Goal: Information Seeking & Learning: Learn about a topic

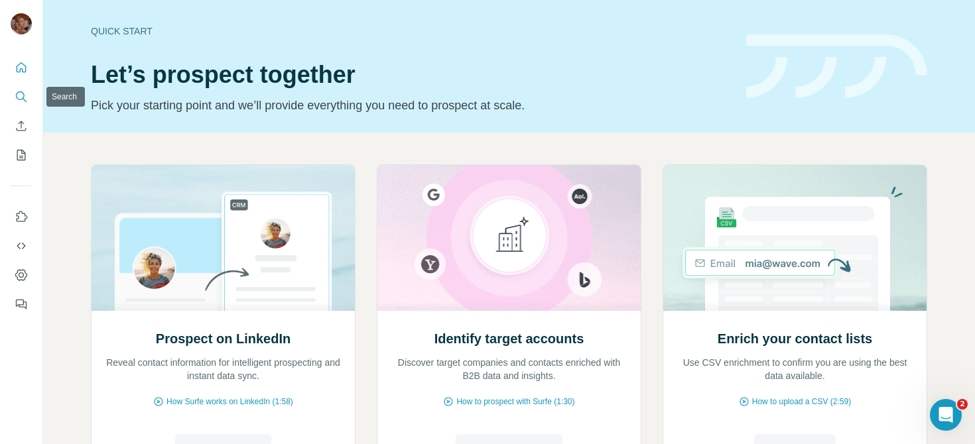
click at [25, 104] on button "Search" at bounding box center [21, 97] width 21 height 24
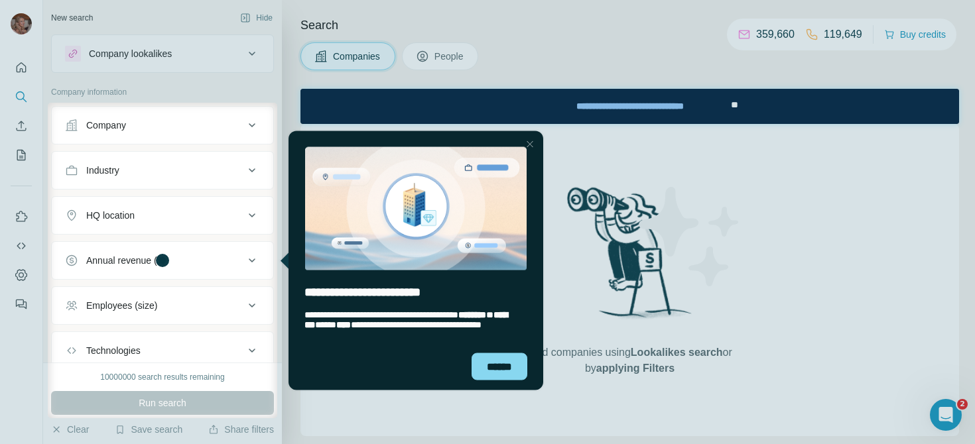
click at [528, 141] on div "Close Step" at bounding box center [530, 144] width 16 height 16
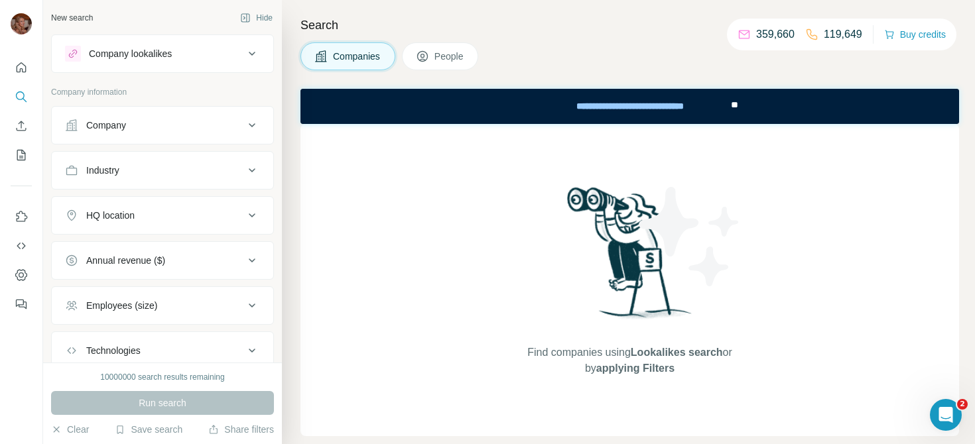
click at [158, 124] on div "Company" at bounding box center [154, 125] width 179 height 13
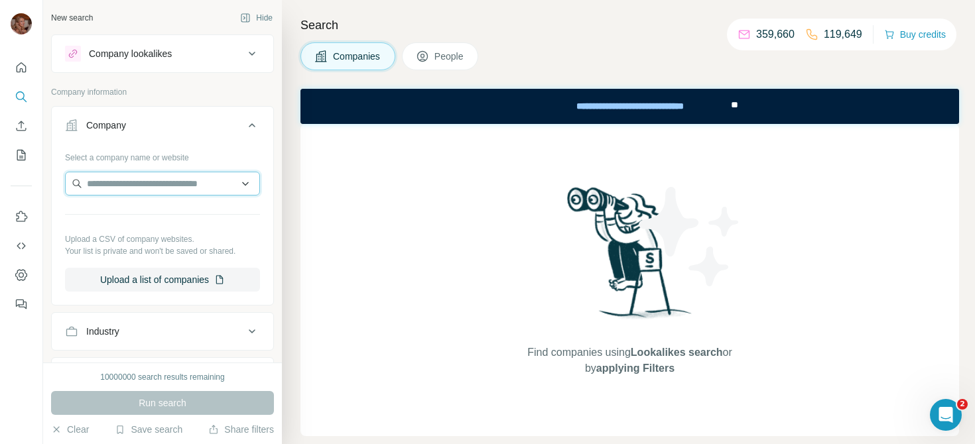
click at [137, 185] on input "text" at bounding box center [162, 184] width 195 height 24
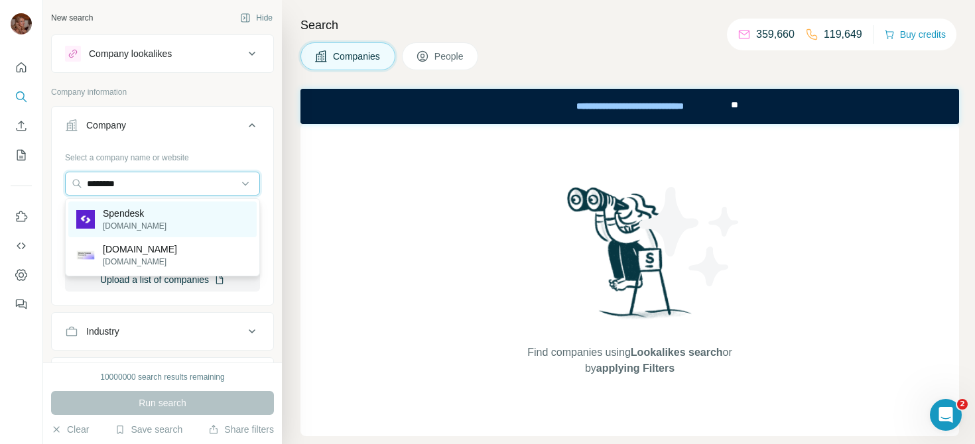
type input "********"
click at [157, 220] on div "Spendesk [DOMAIN_NAME]" at bounding box center [162, 220] width 188 height 36
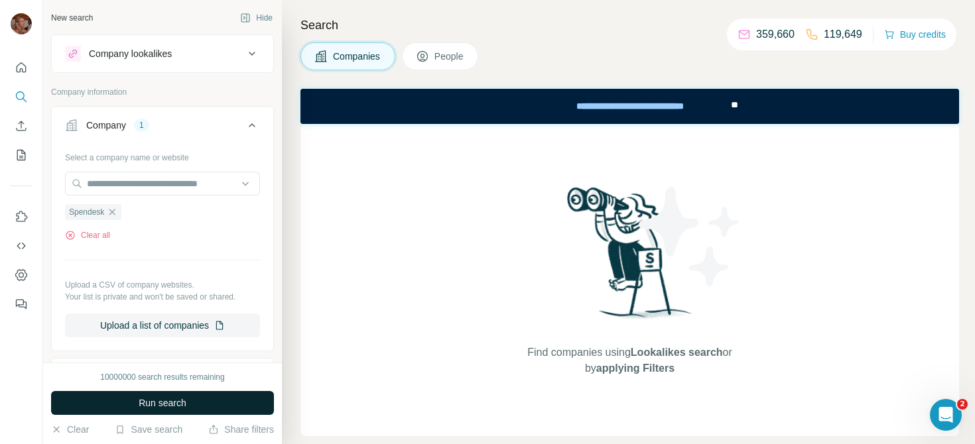
click at [176, 406] on span "Run search" at bounding box center [163, 403] width 48 height 13
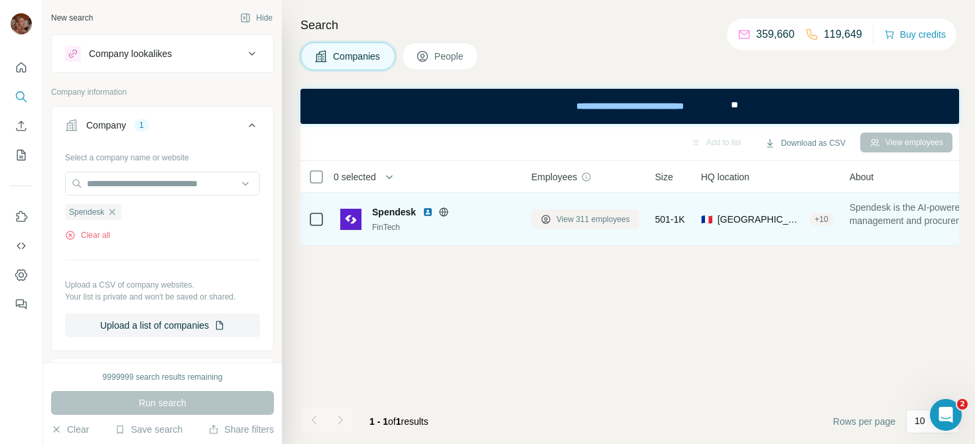
click at [577, 219] on span "View 311 employees" at bounding box center [593, 220] width 74 height 12
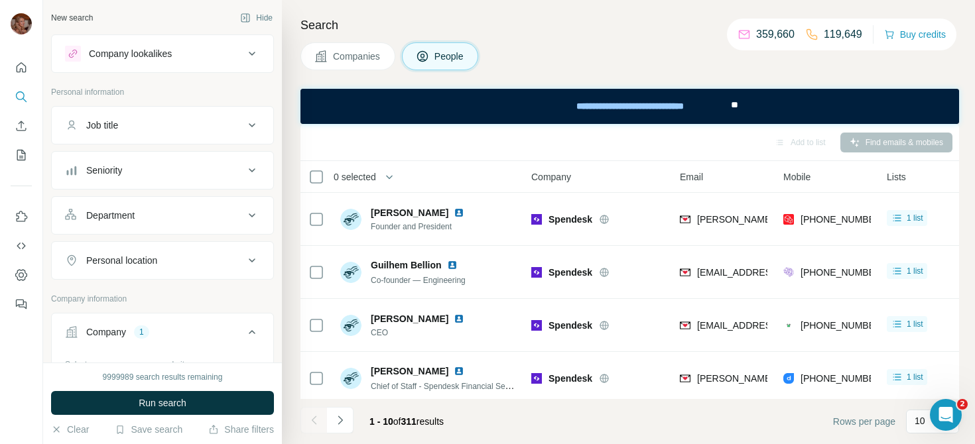
click at [168, 177] on button "Seniority" at bounding box center [162, 171] width 221 height 32
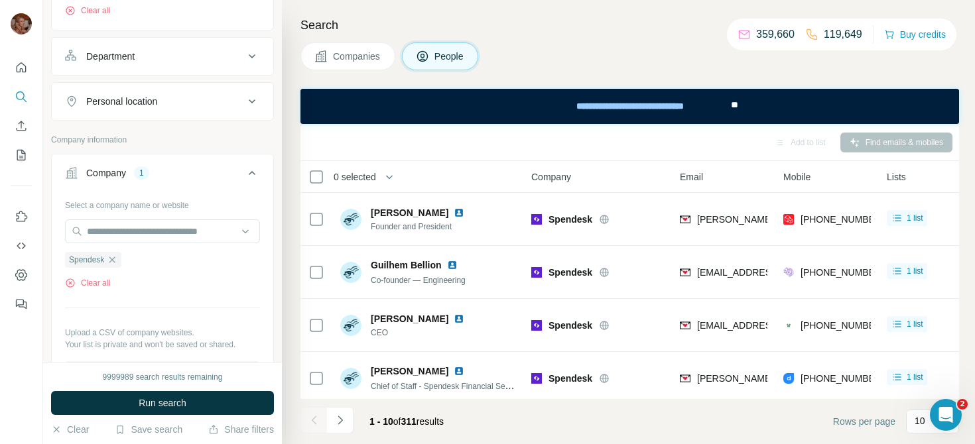
scroll to position [432, 0]
click at [237, 88] on button "Personal location" at bounding box center [162, 100] width 221 height 32
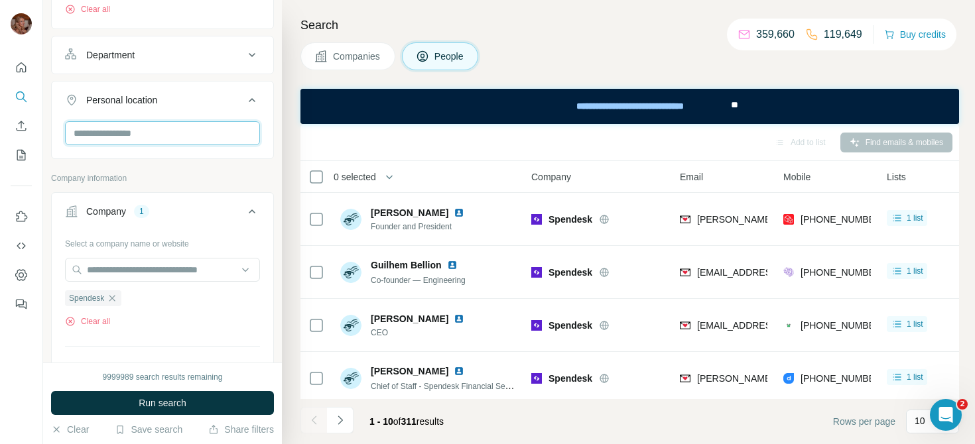
click at [152, 136] on input "text" at bounding box center [162, 133] width 195 height 24
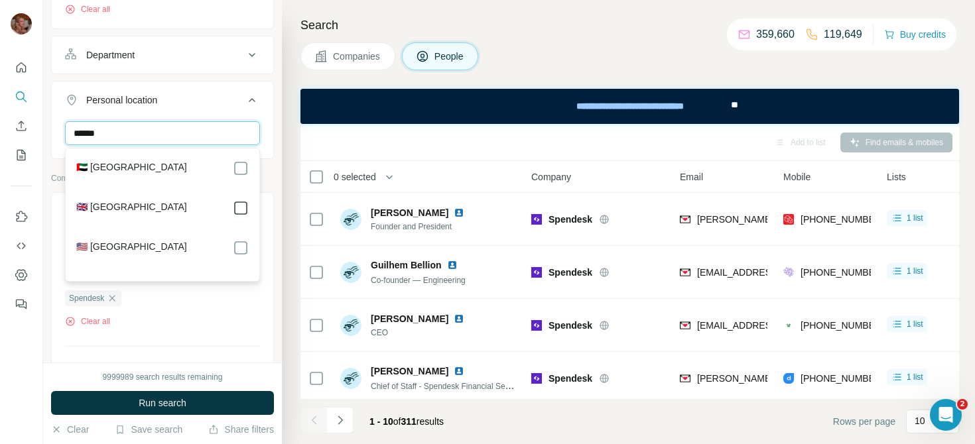
type input "******"
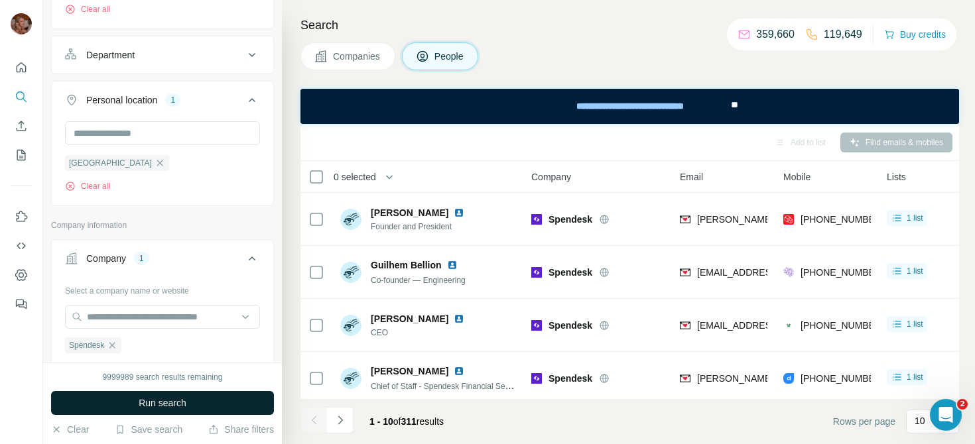
click at [221, 399] on button "Run search" at bounding box center [162, 403] width 223 height 24
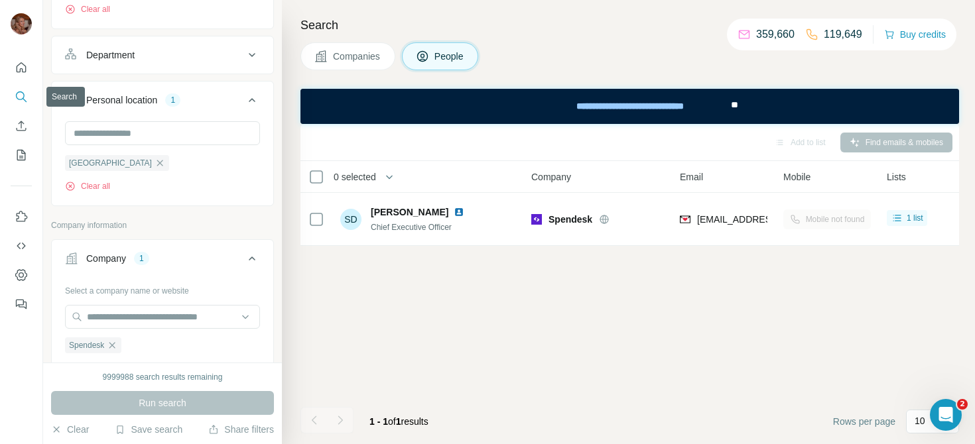
click at [21, 95] on icon "Search" at bounding box center [21, 96] width 13 height 13
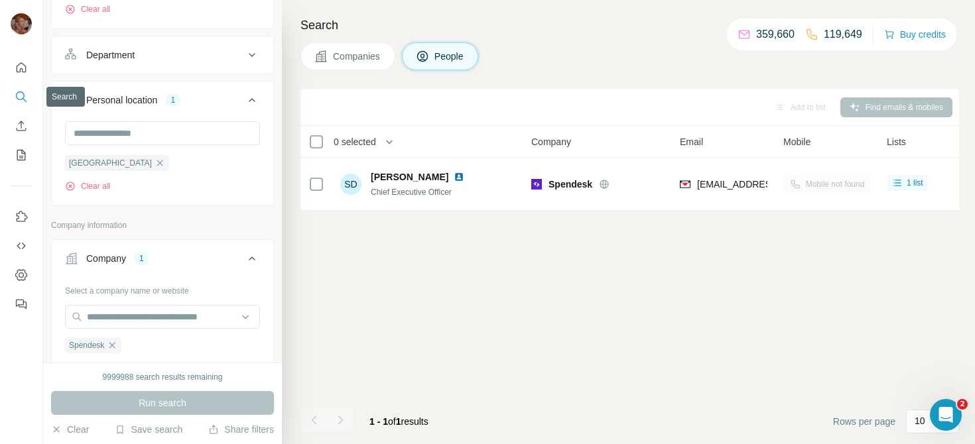
click at [21, 95] on icon "Search" at bounding box center [21, 96] width 13 height 13
click at [22, 64] on icon "Quick start" at bounding box center [21, 67] width 13 height 13
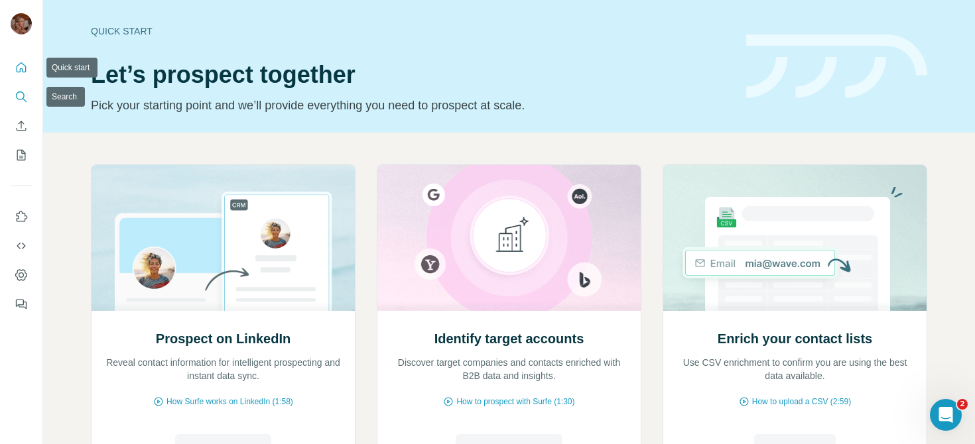
click at [22, 100] on icon "Search" at bounding box center [21, 96] width 13 height 13
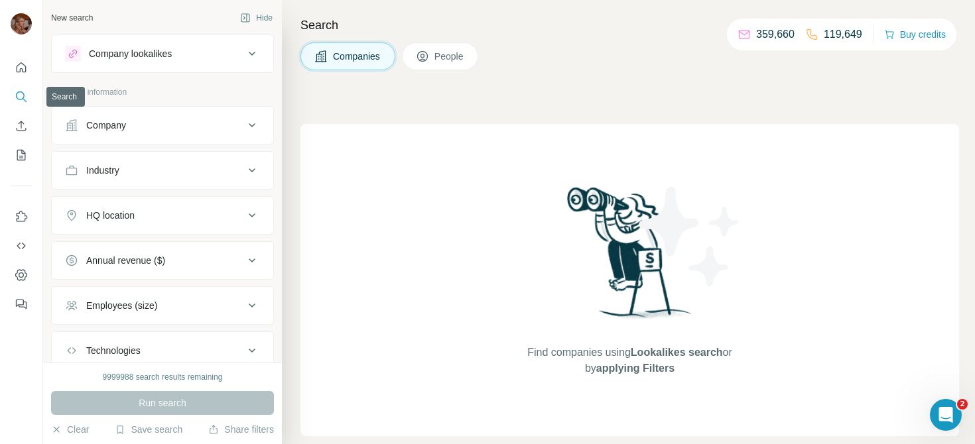
click at [174, 122] on div "Company" at bounding box center [154, 125] width 179 height 13
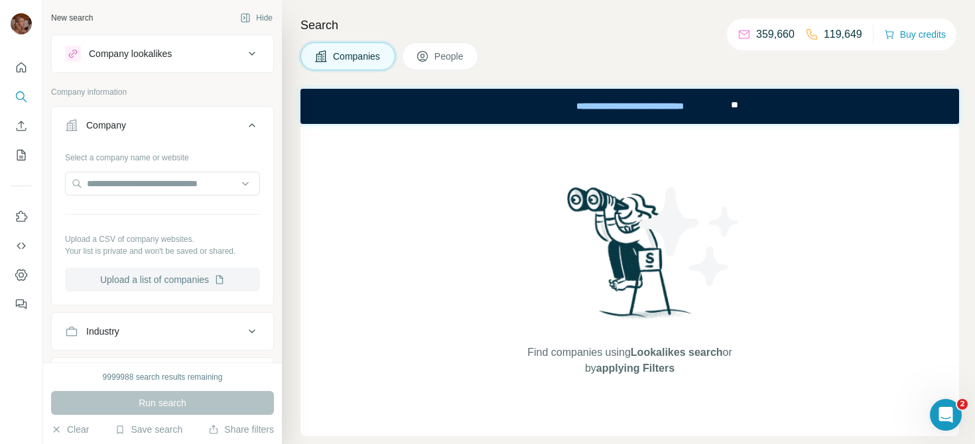
click at [150, 284] on button "Upload a list of companies" at bounding box center [162, 280] width 195 height 24
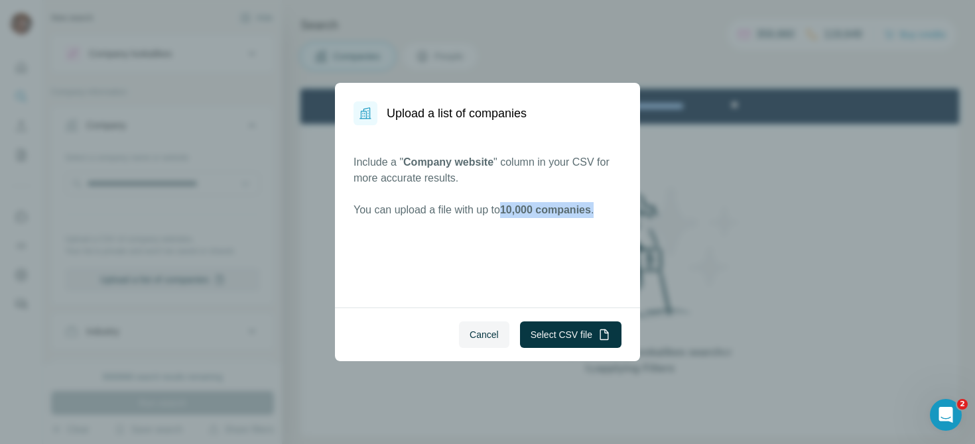
drag, startPoint x: 611, startPoint y: 208, endPoint x: 513, endPoint y: 206, distance: 97.5
click at [513, 206] on p "You can upload a file with up to 10,000 companies ." at bounding box center [487, 210] width 268 height 16
click at [568, 338] on button "Select CSV file" at bounding box center [570, 335] width 101 height 27
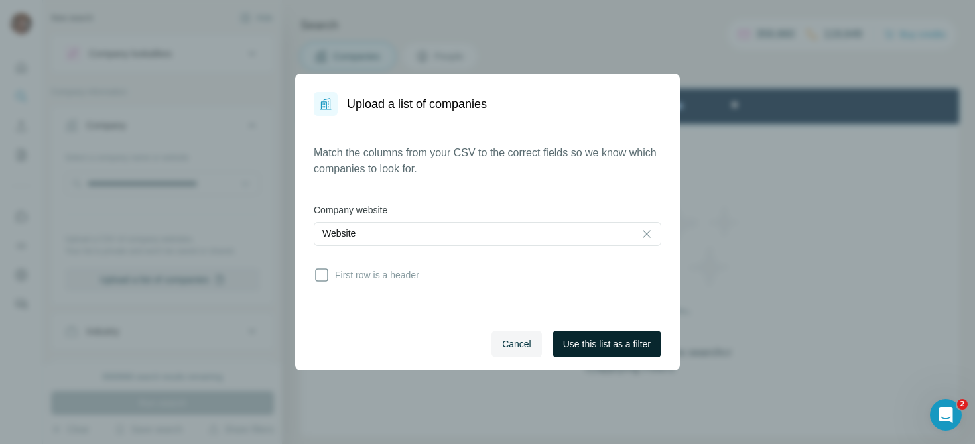
click at [613, 345] on span "Use this list as a filter" at bounding box center [607, 344] width 88 height 13
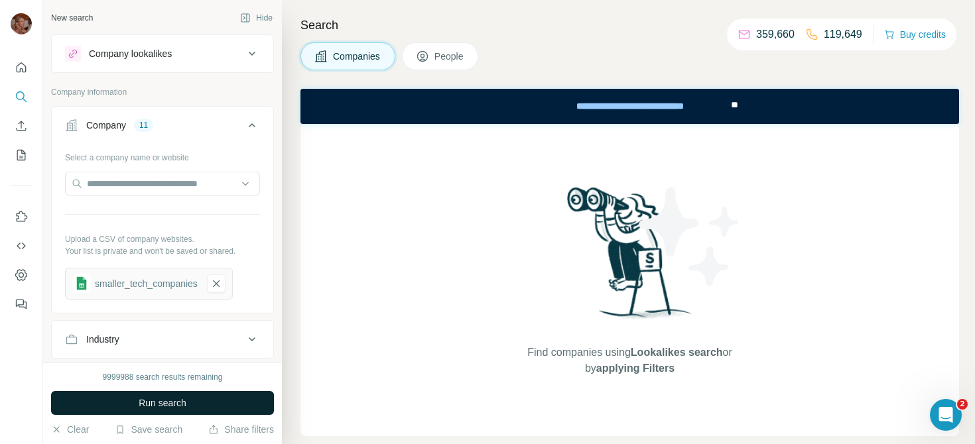
click at [174, 403] on span "Run search" at bounding box center [163, 403] width 48 height 13
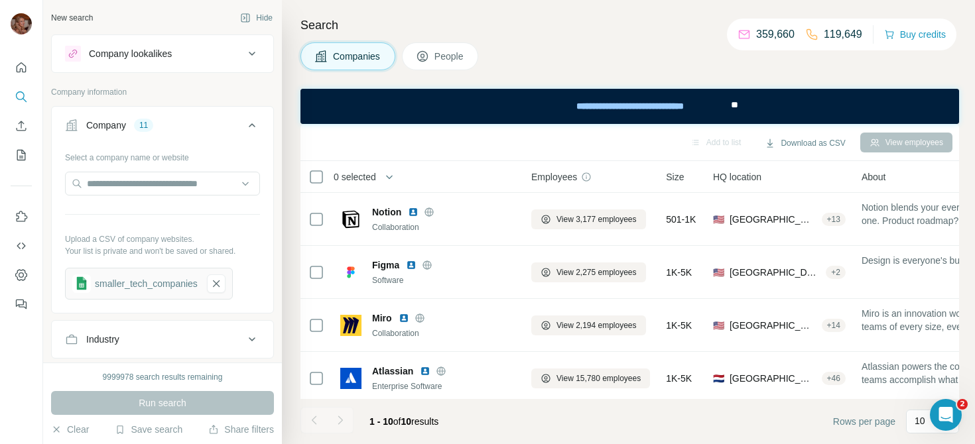
click at [469, 59] on button "People" at bounding box center [440, 56] width 77 height 28
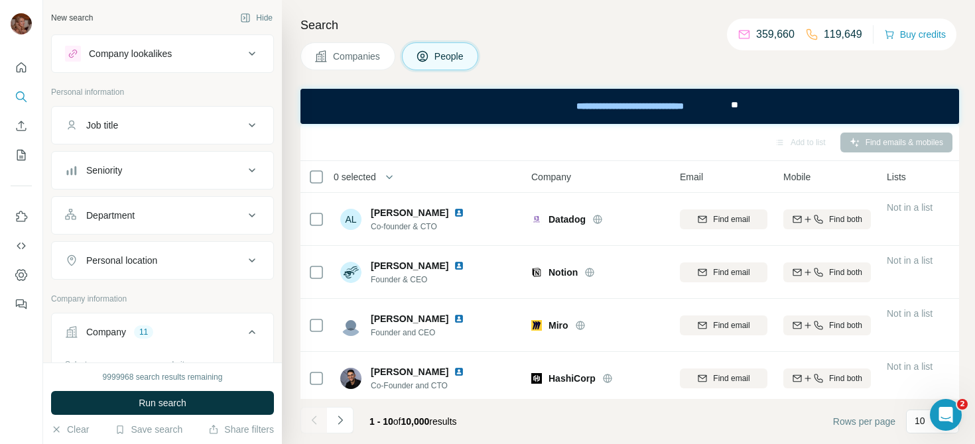
click at [212, 182] on button "Seniority" at bounding box center [162, 171] width 221 height 32
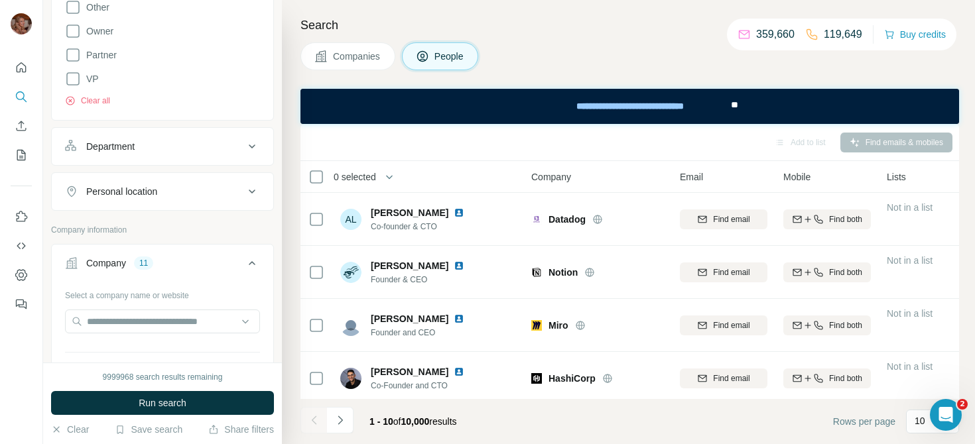
scroll to position [341, 0]
click at [252, 194] on icon at bounding box center [252, 192] width 16 height 16
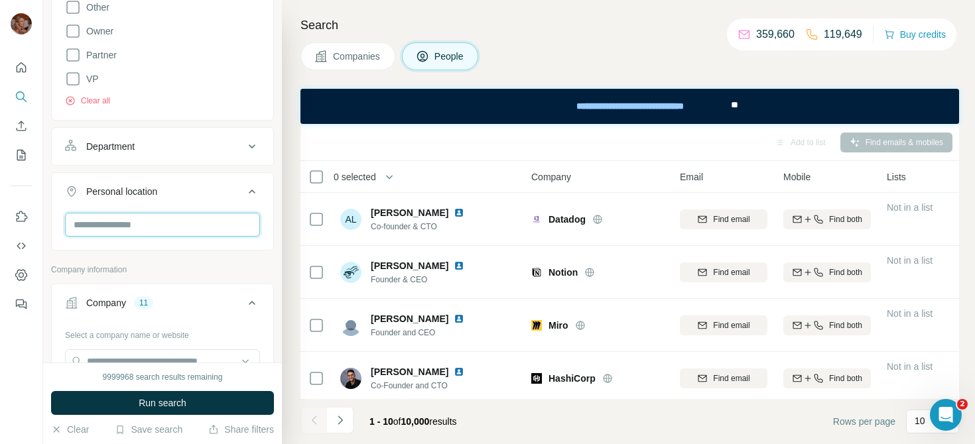
click at [116, 223] on input "text" at bounding box center [162, 225] width 195 height 24
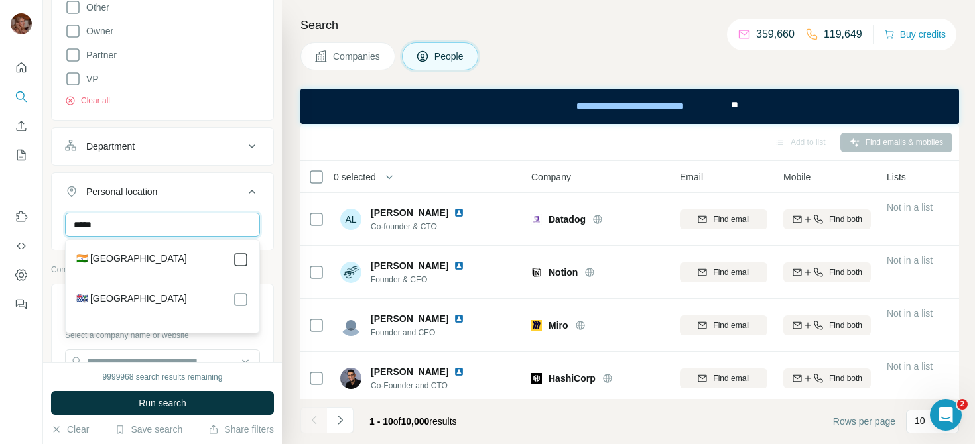
type input "*****"
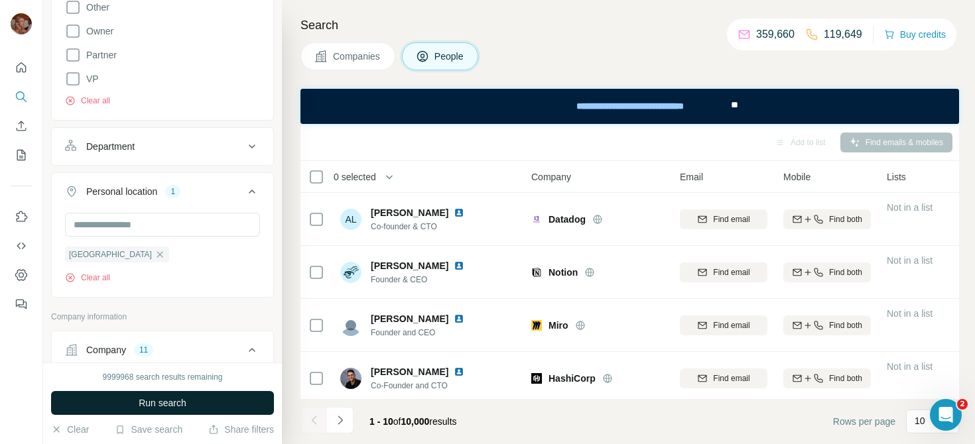
click at [222, 404] on button "Run search" at bounding box center [162, 403] width 223 height 24
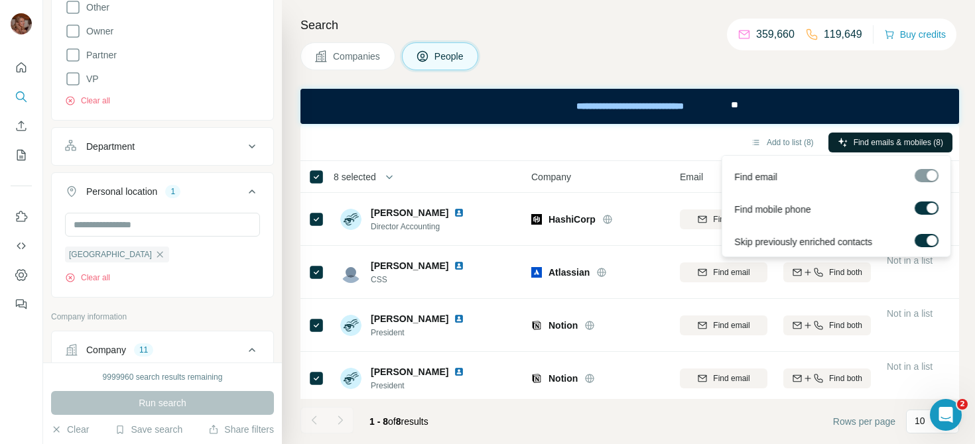
click at [895, 140] on span "Find emails & mobiles (8)" at bounding box center [898, 143] width 90 height 12
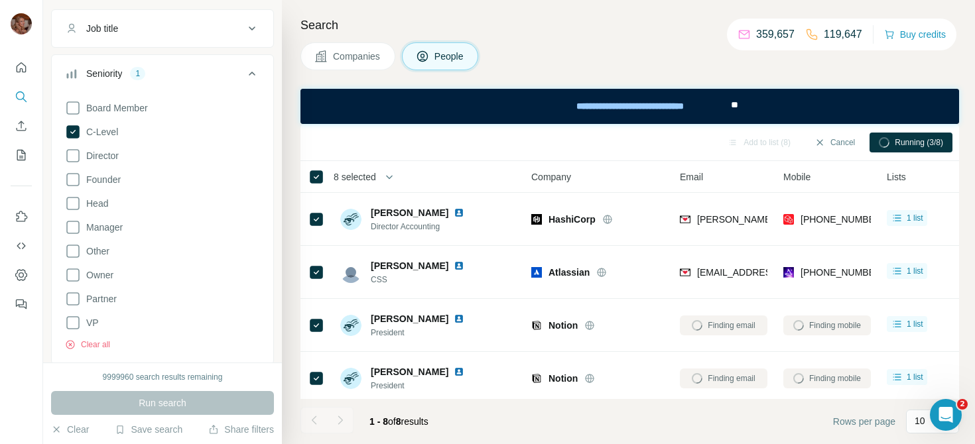
scroll to position [92, 0]
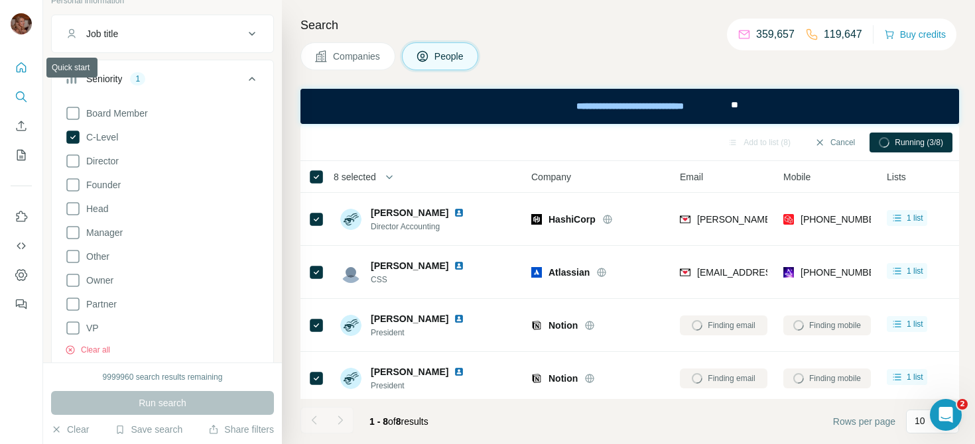
click at [25, 67] on icon "Quick start" at bounding box center [21, 67] width 13 height 13
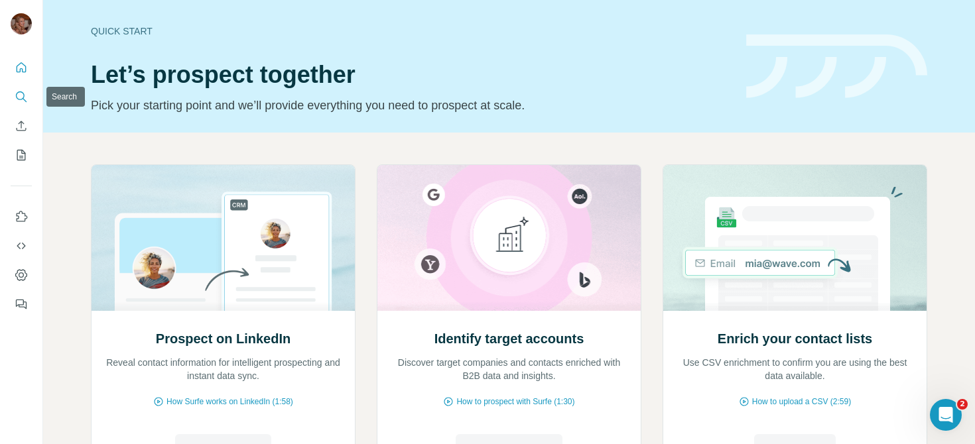
click at [18, 92] on icon "Search" at bounding box center [20, 96] width 9 height 9
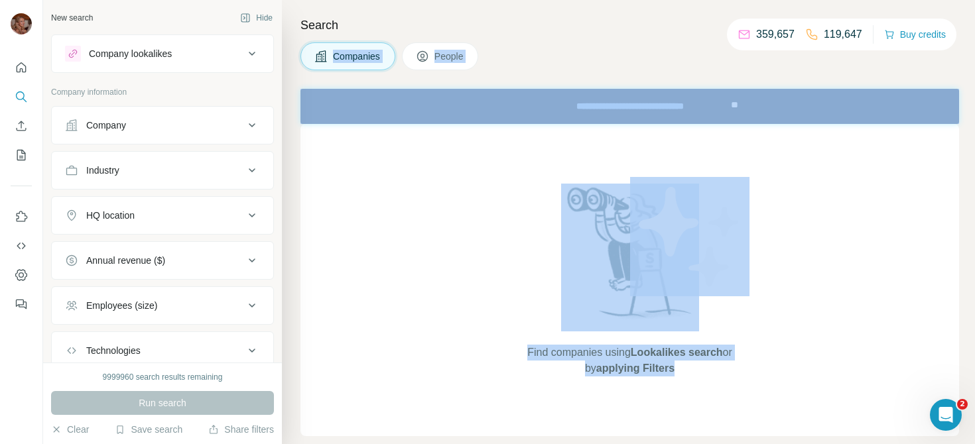
drag, startPoint x: 690, startPoint y: 26, endPoint x: 864, endPoint y: 40, distance: 175.0
click at [864, 40] on div "New search Hide Company lookalikes Company information Company Industry HQ loca…" at bounding box center [509, 222] width 932 height 444
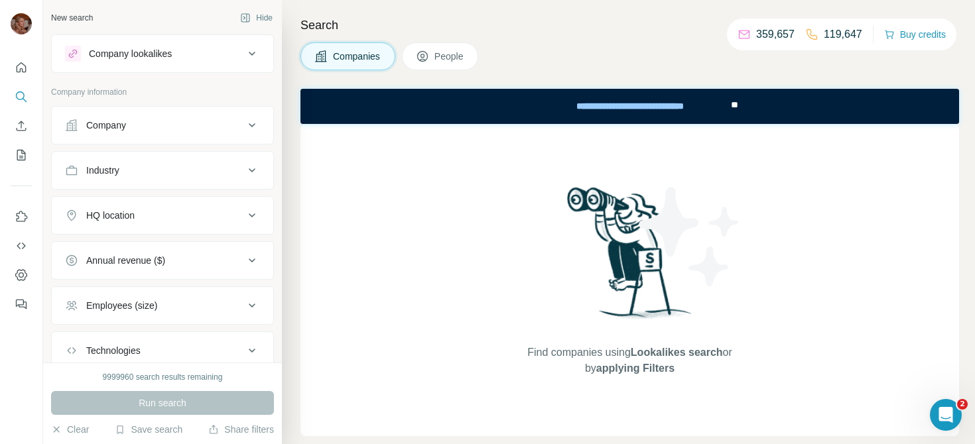
click at [871, 78] on div "Search Companies People Find companies using Lookalikes search or by applying F…" at bounding box center [628, 222] width 693 height 444
click at [257, 56] on icon at bounding box center [252, 54] width 16 height 16
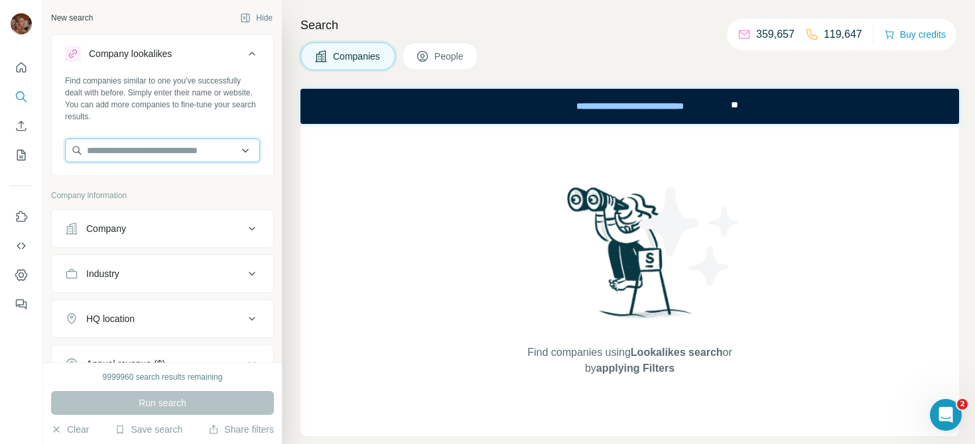
click at [197, 151] on input "text" at bounding box center [162, 151] width 195 height 24
click at [292, 145] on div "Search Companies People Find companies using Lookalikes search or by applying F…" at bounding box center [628, 222] width 693 height 444
click at [184, 155] on input "text" at bounding box center [162, 151] width 195 height 24
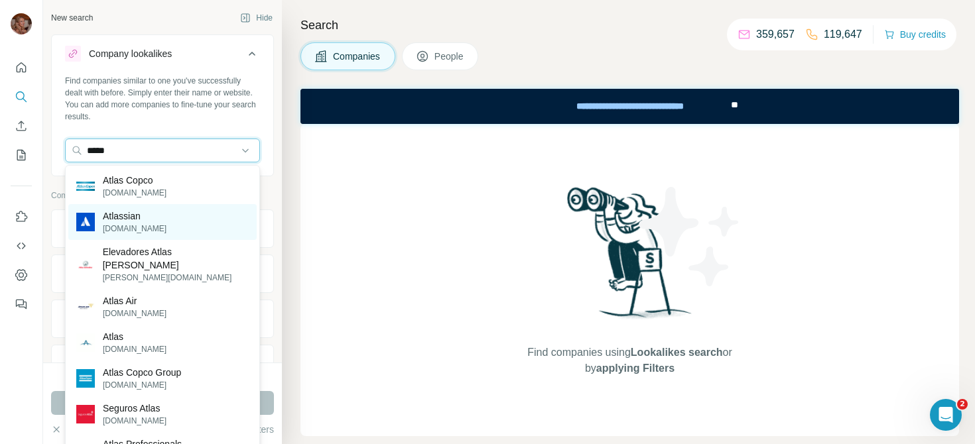
type input "*****"
click at [170, 214] on div "Atlassian [DOMAIN_NAME]" at bounding box center [162, 222] width 188 height 36
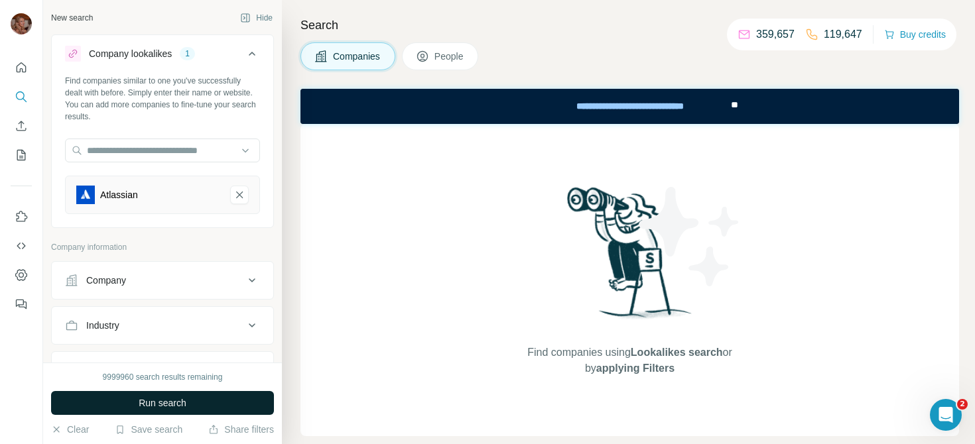
click at [182, 401] on span "Run search" at bounding box center [163, 403] width 48 height 13
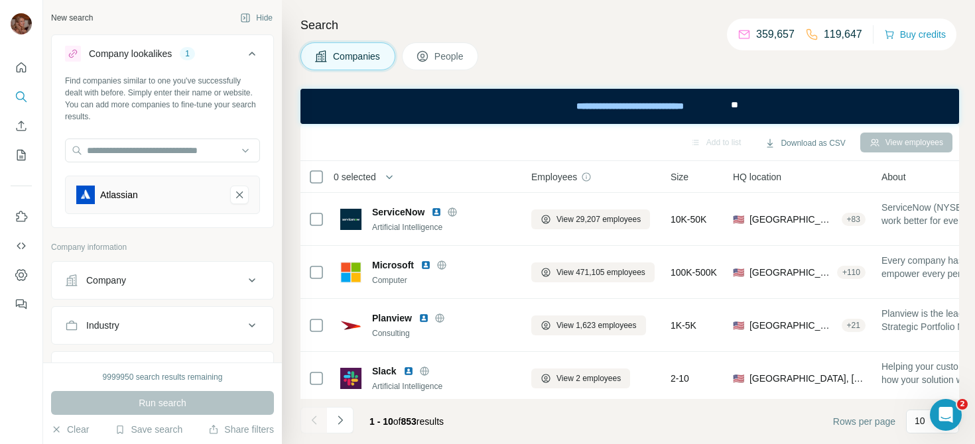
drag, startPoint x: 408, startPoint y: 422, endPoint x: 426, endPoint y: 422, distance: 17.2
click at [416, 422] on span "853" at bounding box center [408, 421] width 15 height 11
click at [487, 424] on footer "1 - 10 of 853 results Rows per page 10" at bounding box center [629, 421] width 658 height 45
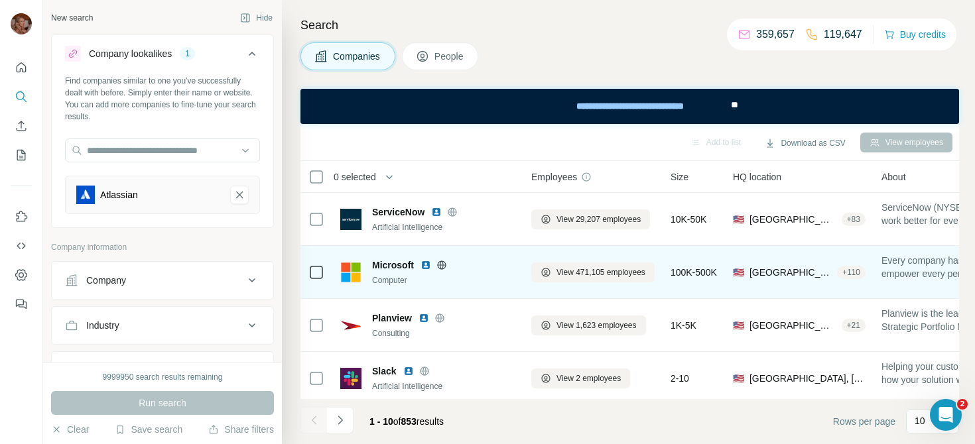
scroll to position [324, 0]
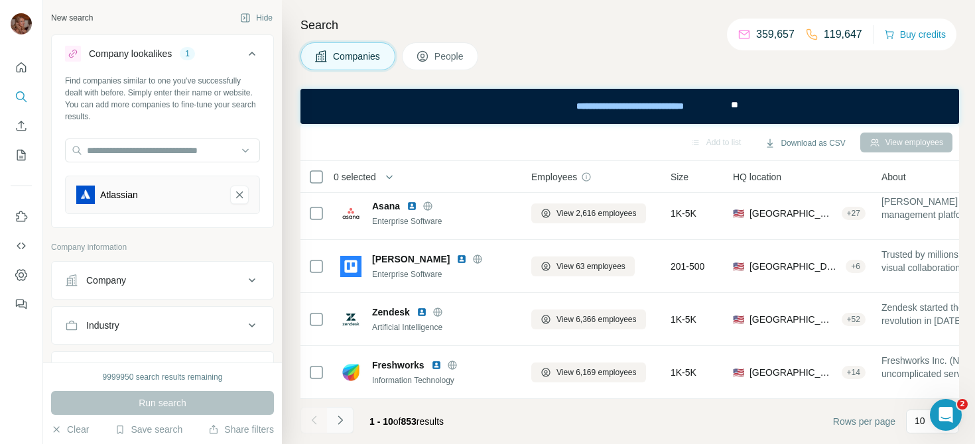
click at [351, 418] on button "Navigate to next page" at bounding box center [340, 420] width 27 height 27
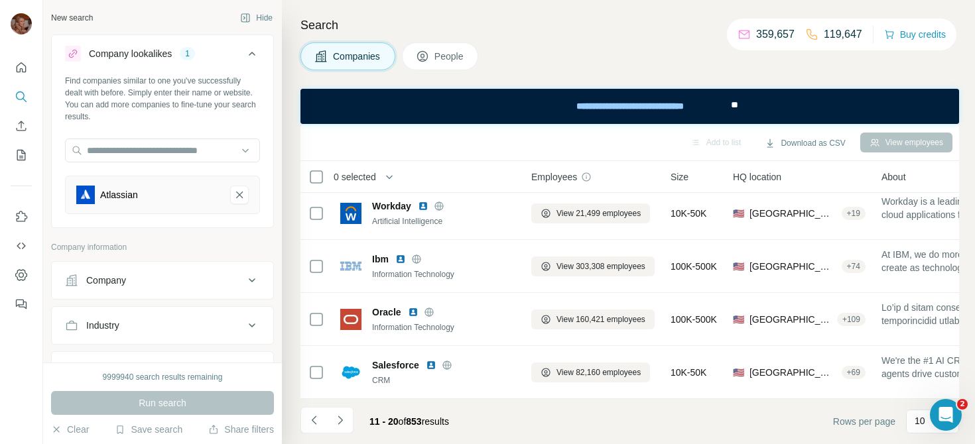
scroll to position [103, 0]
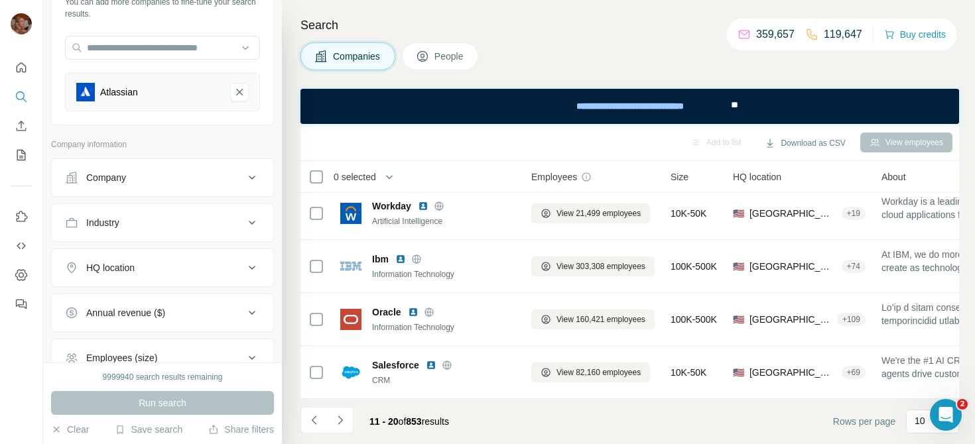
click at [263, 220] on button "Industry" at bounding box center [162, 223] width 221 height 32
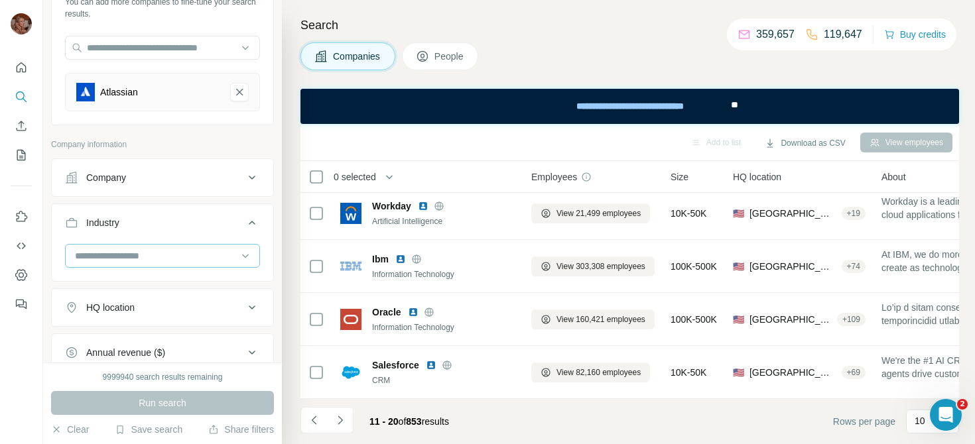
click at [204, 260] on input at bounding box center [156, 256] width 164 height 15
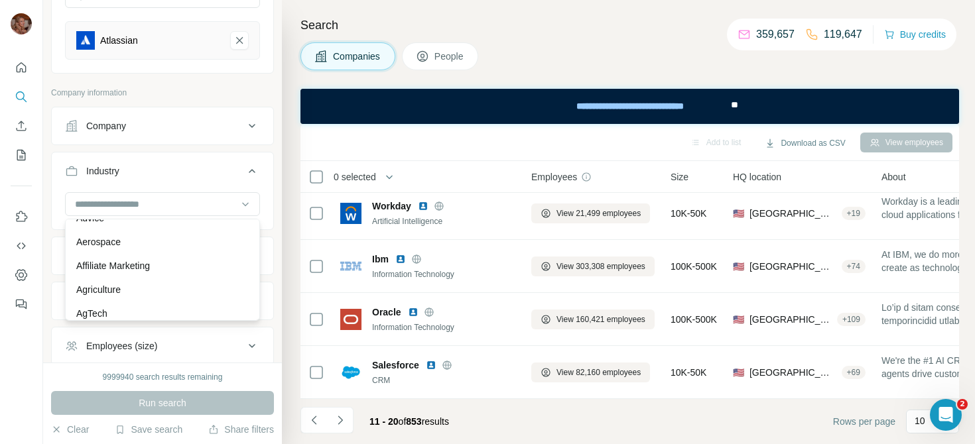
scroll to position [235, 0]
click at [278, 301] on div "New search Hide Company lookalikes 1 Find companies similar to one you've succe…" at bounding box center [162, 181] width 239 height 363
click at [224, 302] on div "Annual revenue ($)" at bounding box center [154, 300] width 179 height 13
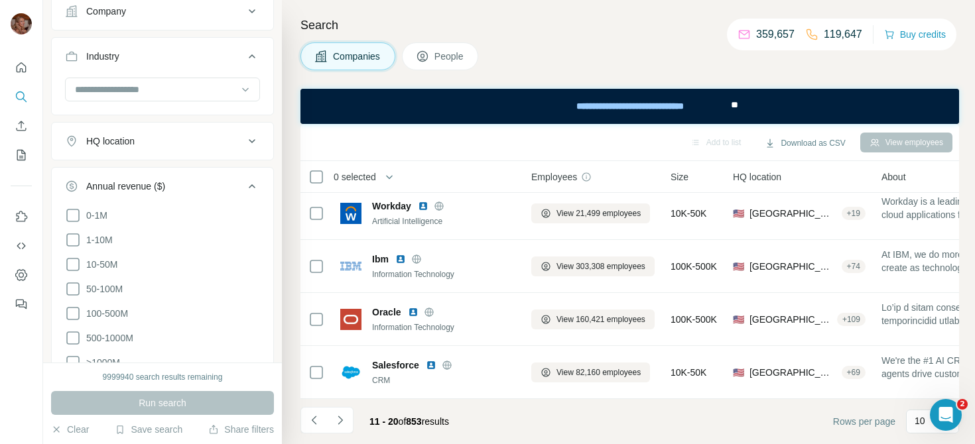
scroll to position [273, 0]
click at [105, 233] on span "1-10M" at bounding box center [97, 236] width 32 height 13
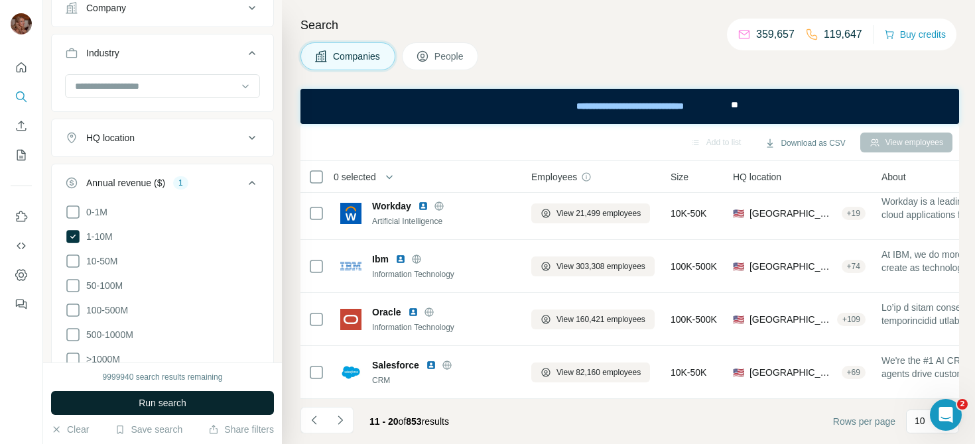
click at [190, 401] on button "Run search" at bounding box center [162, 403] width 223 height 24
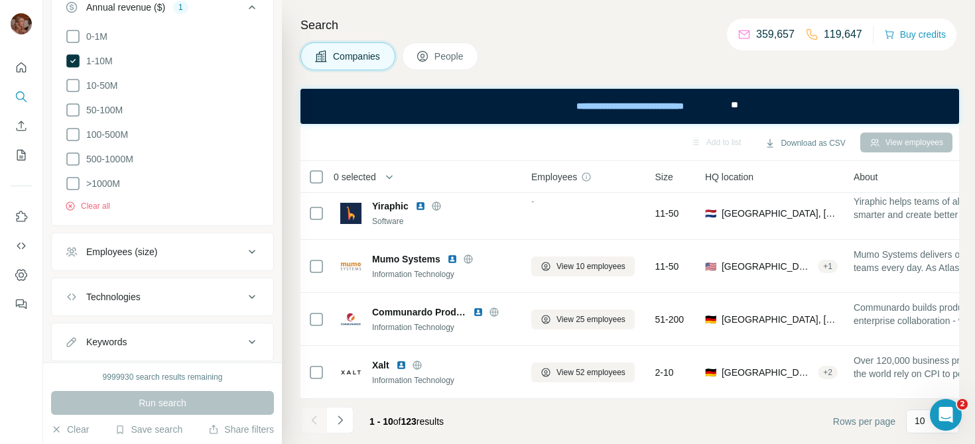
scroll to position [481, 0]
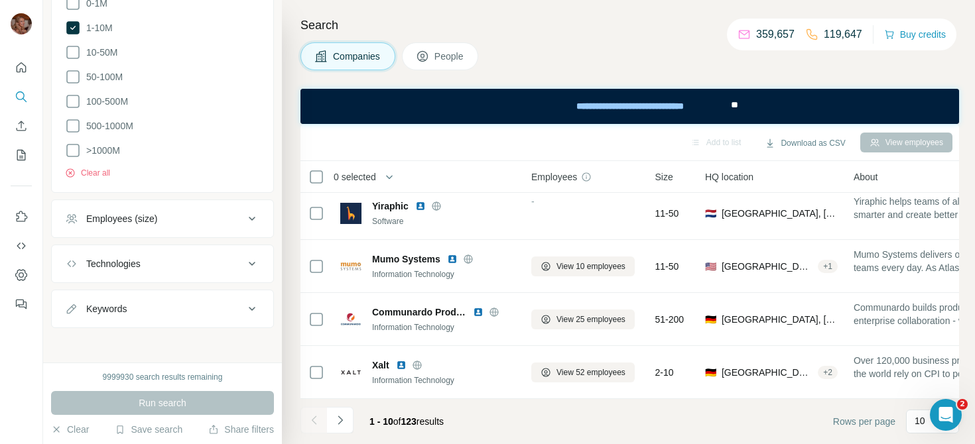
click at [450, 54] on span "People" at bounding box center [449, 56] width 31 height 13
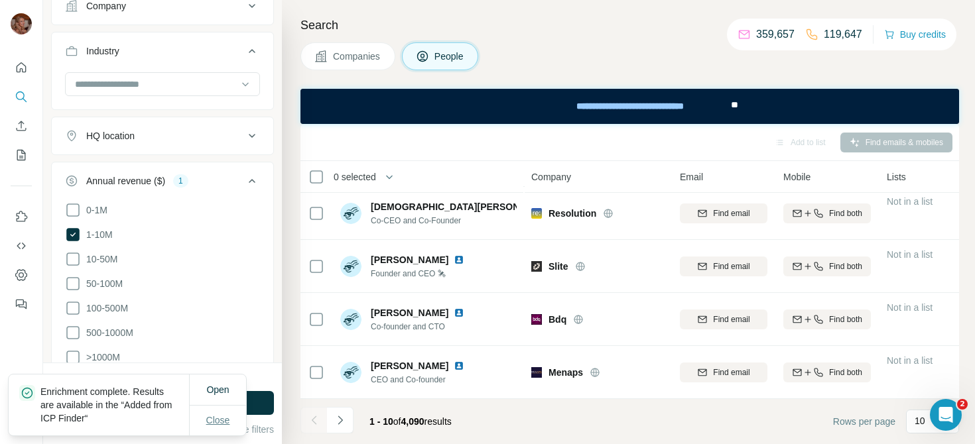
click at [230, 422] on button "Close" at bounding box center [218, 420] width 42 height 24
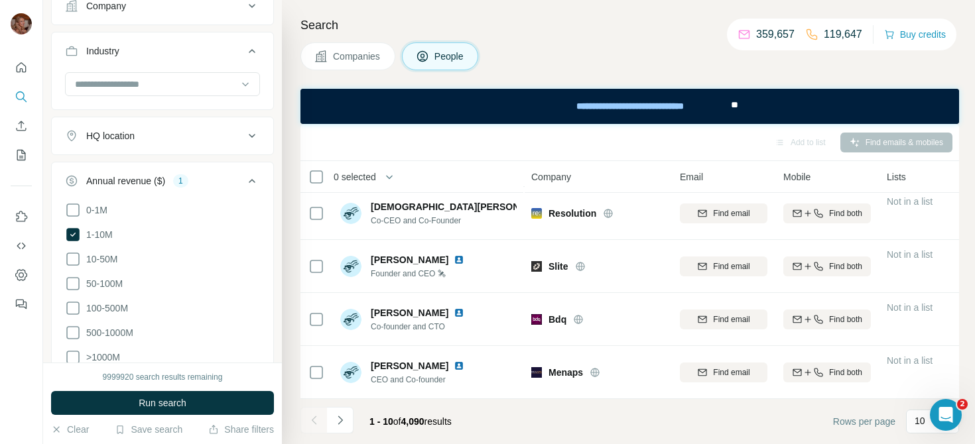
drag, startPoint x: 434, startPoint y: 424, endPoint x: 401, endPoint y: 423, distance: 33.2
click at [401, 423] on span "1 - 10 of 4,090 results" at bounding box center [410, 421] width 82 height 11
click at [419, 422] on span "4,090" at bounding box center [412, 421] width 23 height 11
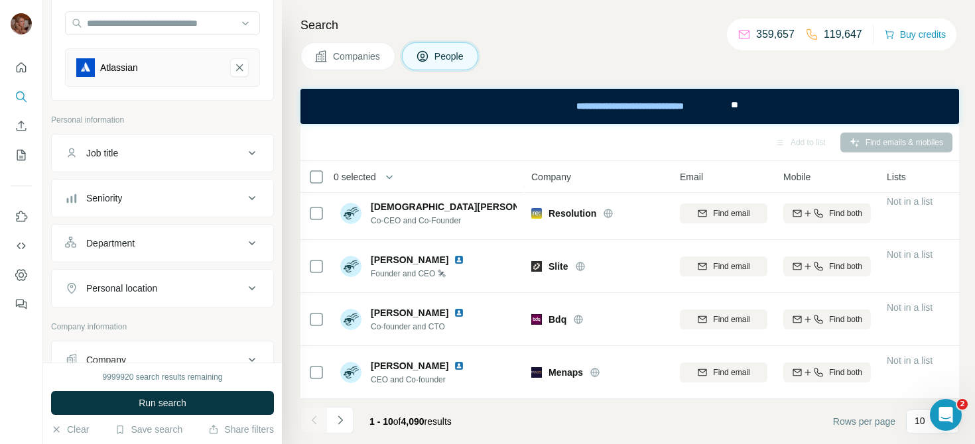
scroll to position [127, 0]
click at [381, 52] on span "Companies" at bounding box center [357, 56] width 48 height 13
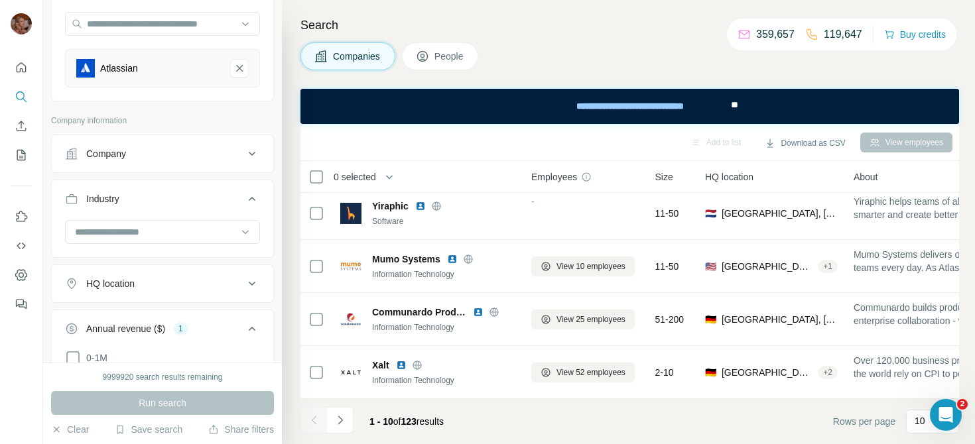
click at [395, 8] on div "Search Companies People Add to list Download as CSV View employees 0 selected C…" at bounding box center [628, 222] width 693 height 444
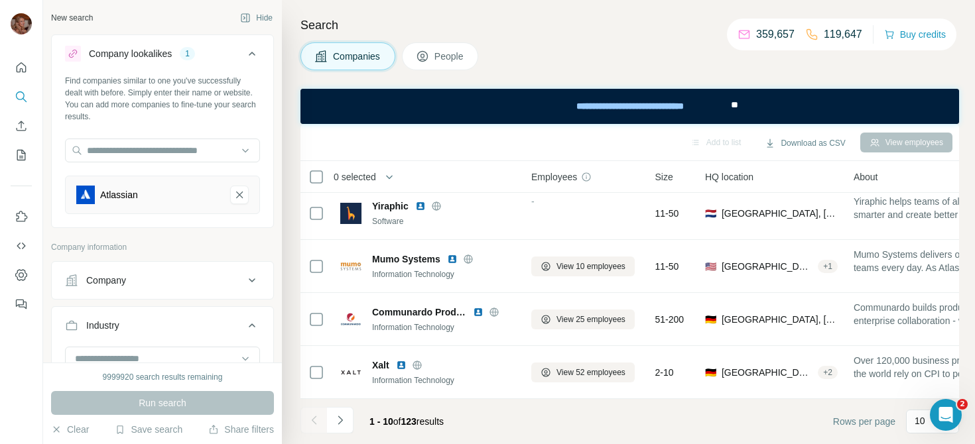
click at [207, 268] on button "Company" at bounding box center [162, 281] width 221 height 32
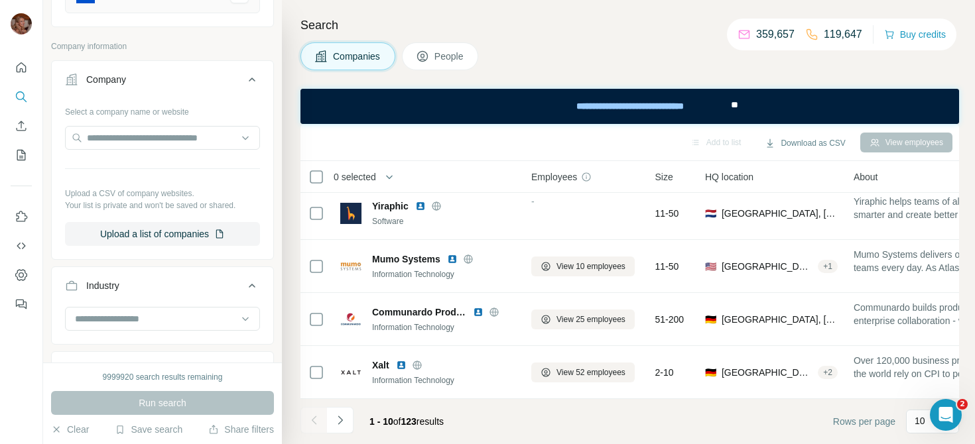
scroll to position [206, 0]
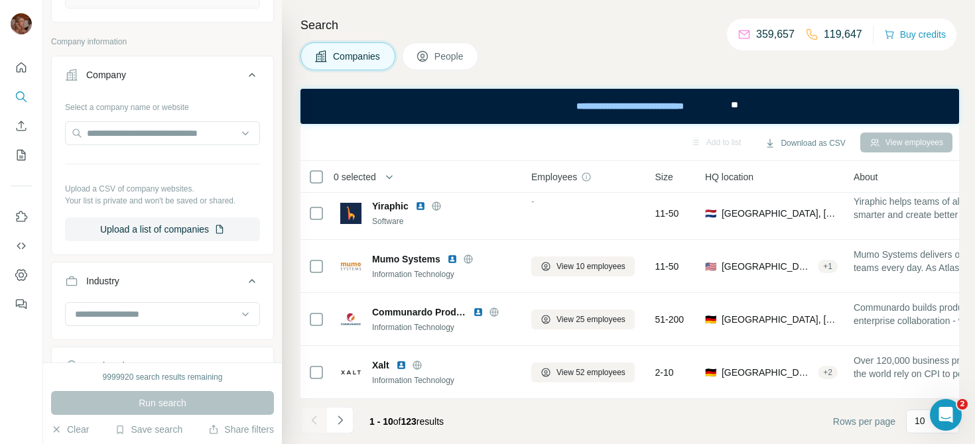
click at [442, 53] on span "People" at bounding box center [449, 56] width 31 height 13
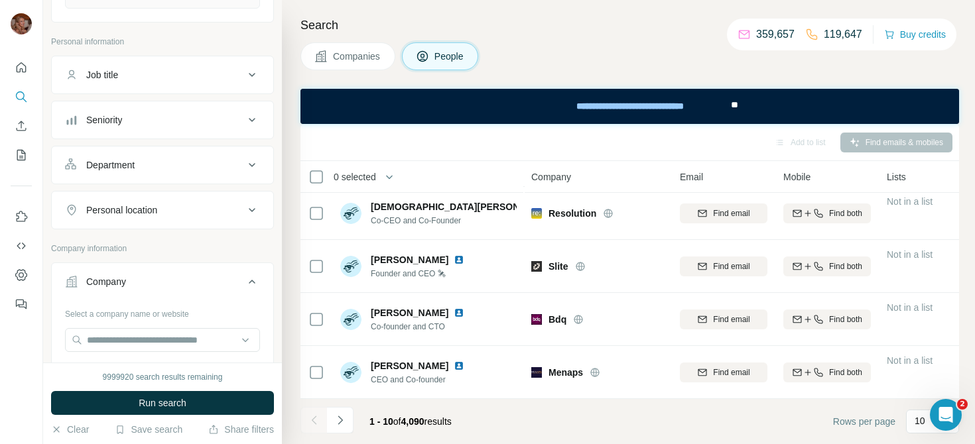
click at [211, 70] on div "Job title" at bounding box center [154, 74] width 179 height 13
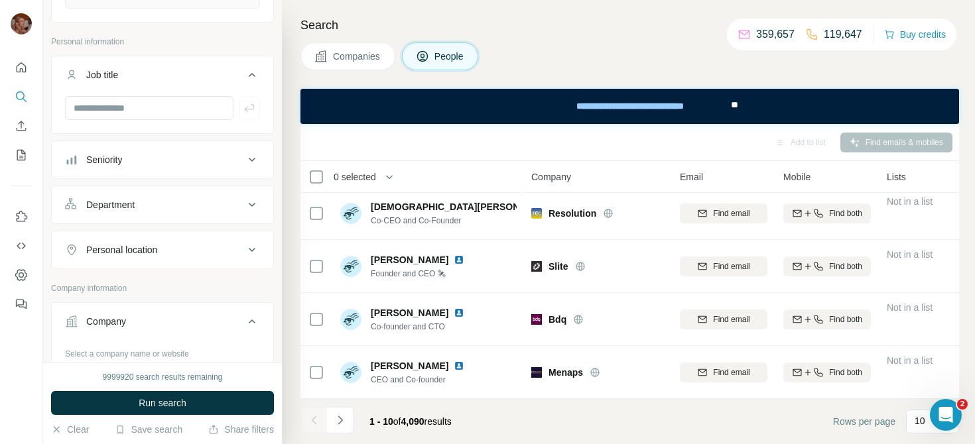
click at [257, 74] on icon at bounding box center [252, 75] width 16 height 16
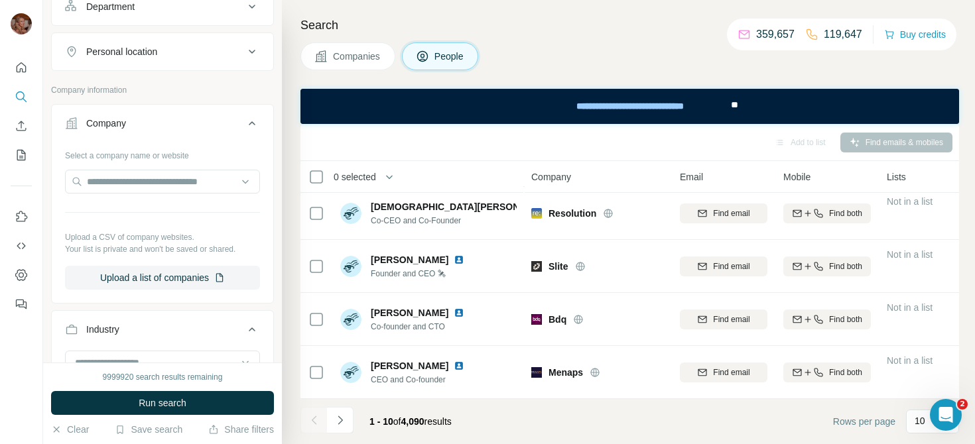
scroll to position [363, 0]
click at [245, 127] on icon at bounding box center [252, 125] width 16 height 16
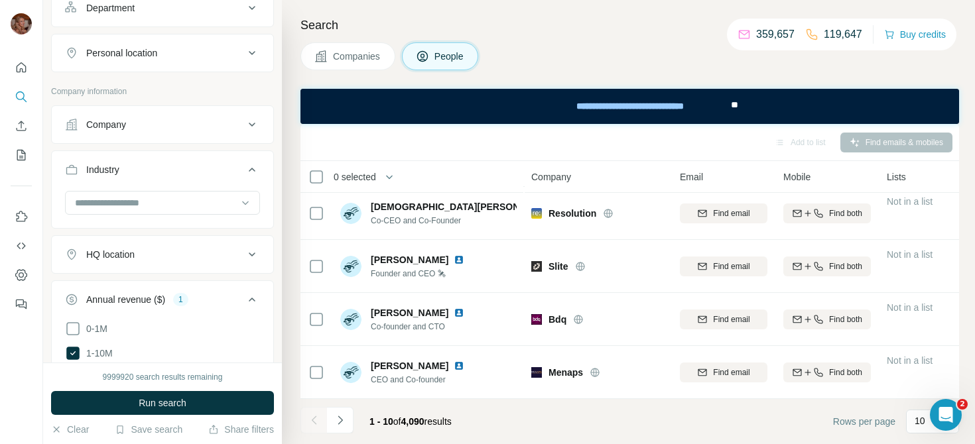
click at [253, 302] on icon at bounding box center [252, 300] width 16 height 16
click at [78, 434] on button "Clear" at bounding box center [70, 429] width 38 height 13
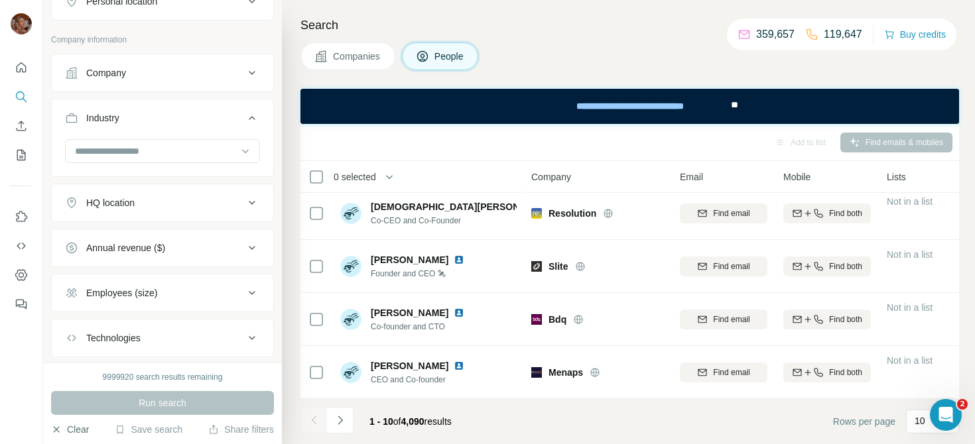
scroll to position [311, 0]
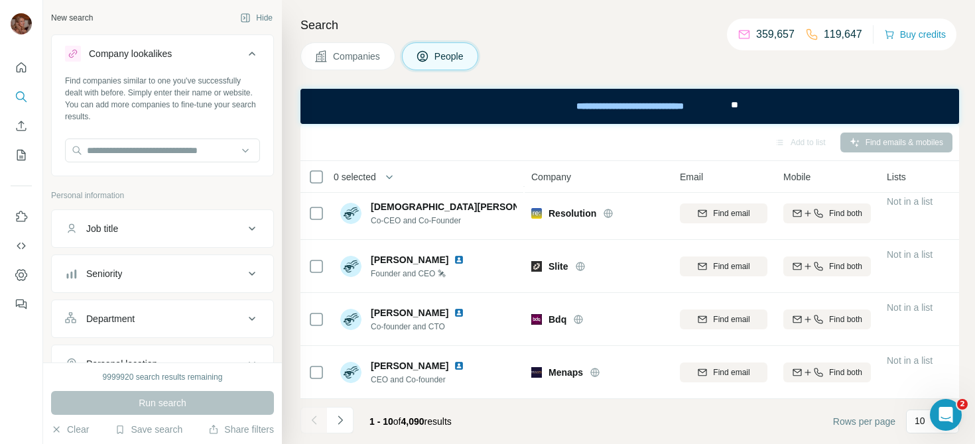
click at [24, 78] on button "Quick start" at bounding box center [21, 68] width 21 height 24
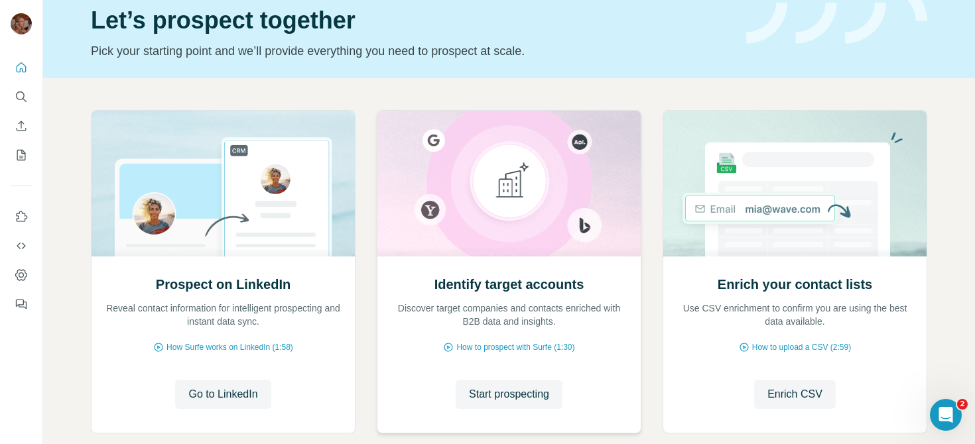
scroll to position [54, 0]
click at [510, 391] on span "Start prospecting" at bounding box center [509, 395] width 80 height 16
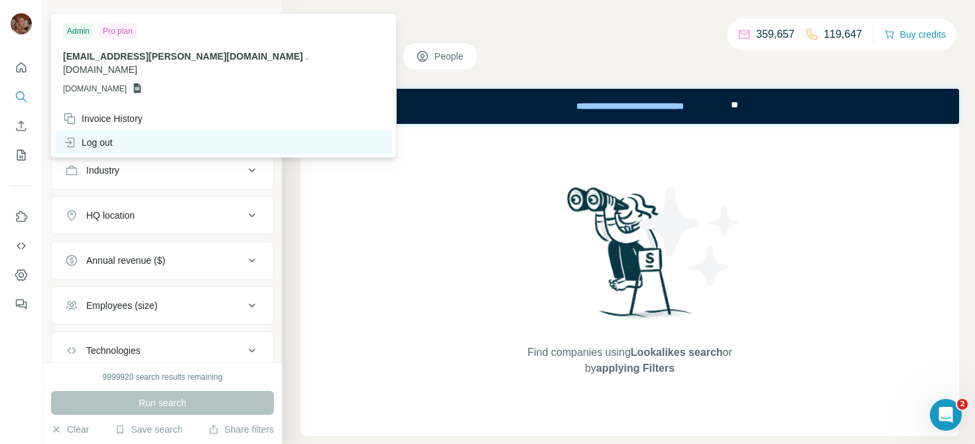
click at [94, 136] on div "Log out" at bounding box center [88, 142] width 50 height 13
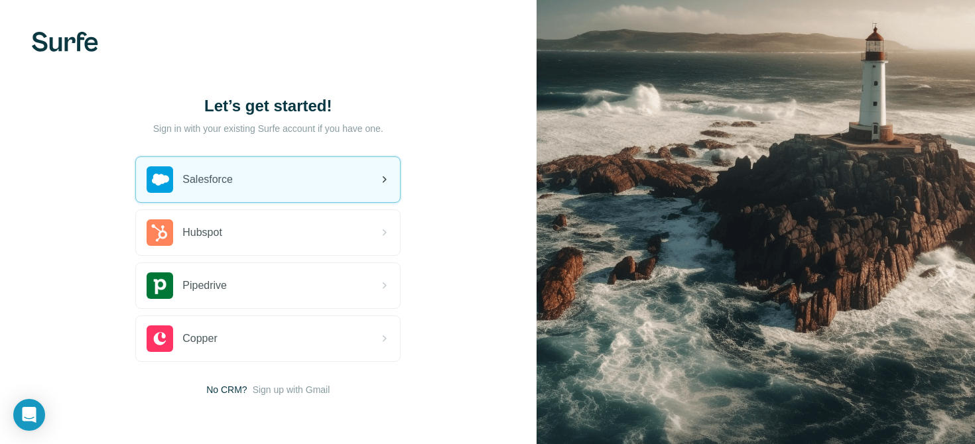
click at [223, 178] on span "Salesforce" at bounding box center [207, 180] width 50 height 16
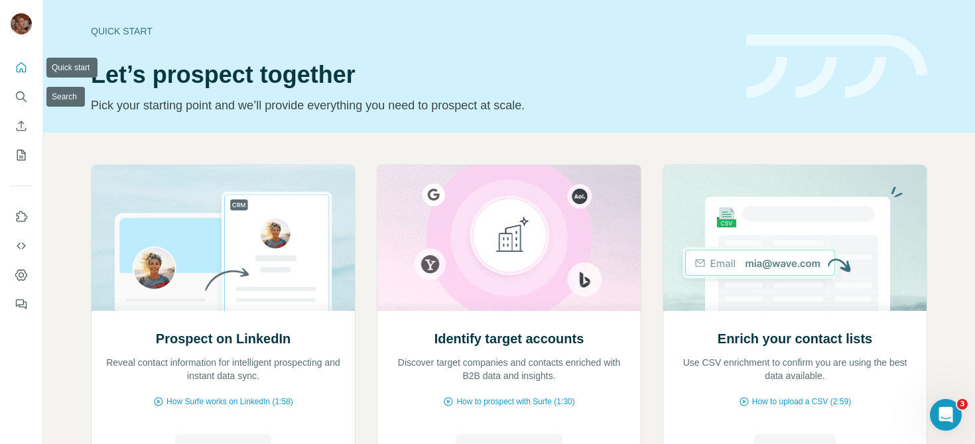
click at [21, 70] on icon "Quick start" at bounding box center [21, 67] width 13 height 13
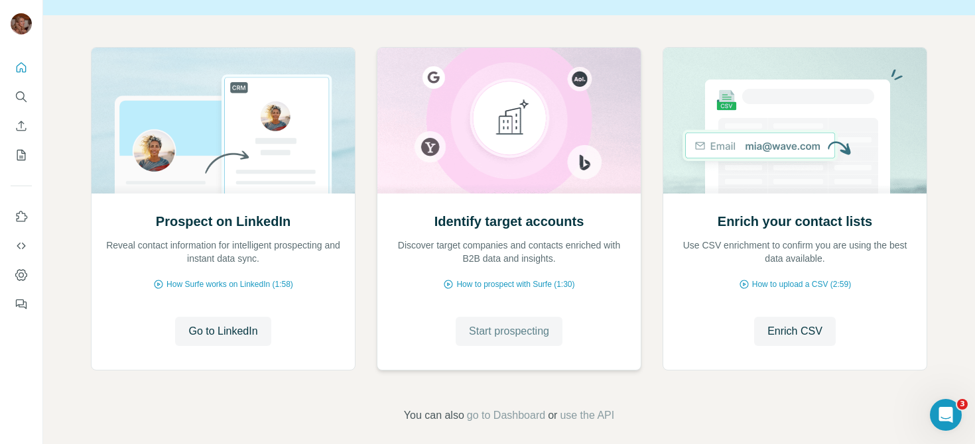
scroll to position [120, 0]
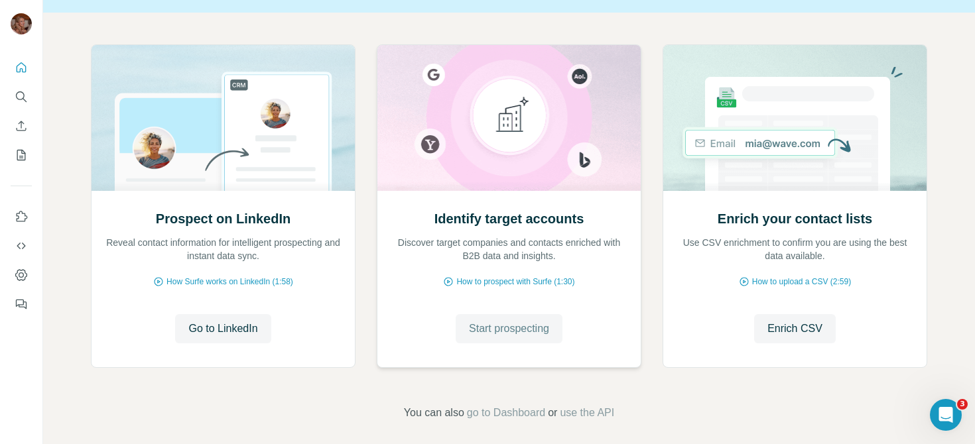
click at [517, 327] on span "Start prospecting" at bounding box center [509, 329] width 80 height 16
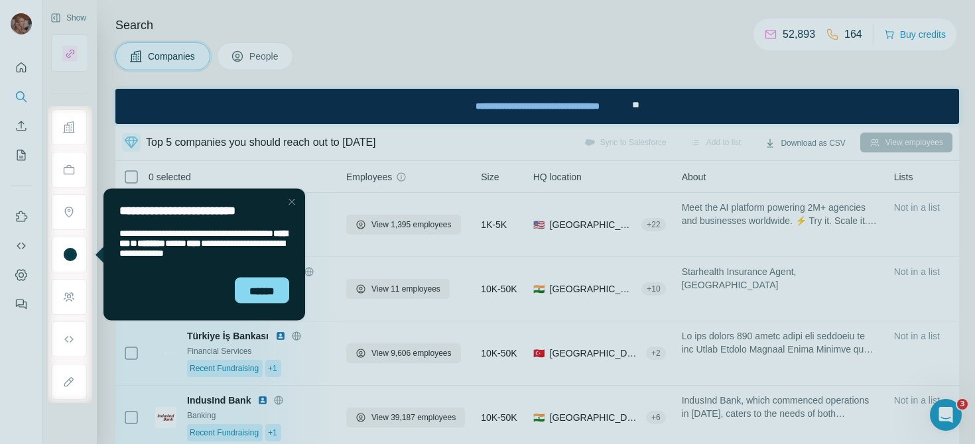
click at [295, 192] on div "**********" at bounding box center [204, 206] width 202 height 36
click at [291, 205] on div "Close Step" at bounding box center [292, 202] width 16 height 16
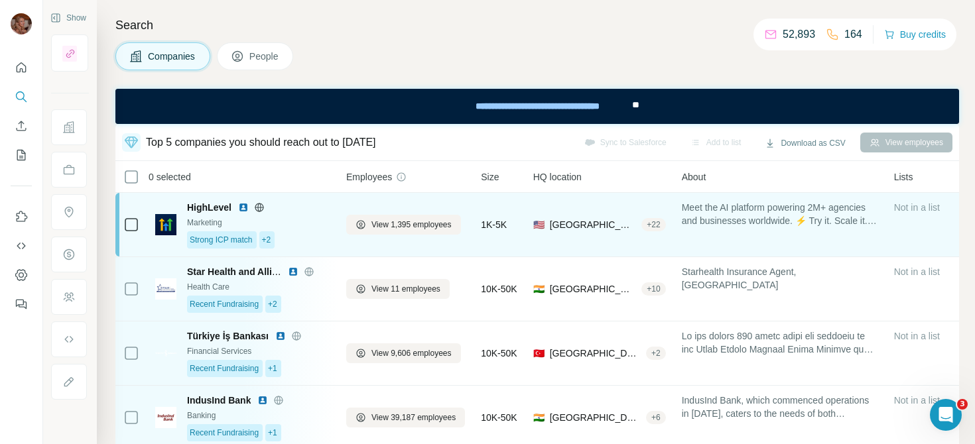
click at [216, 214] on span "HighLevel" at bounding box center [209, 207] width 44 height 13
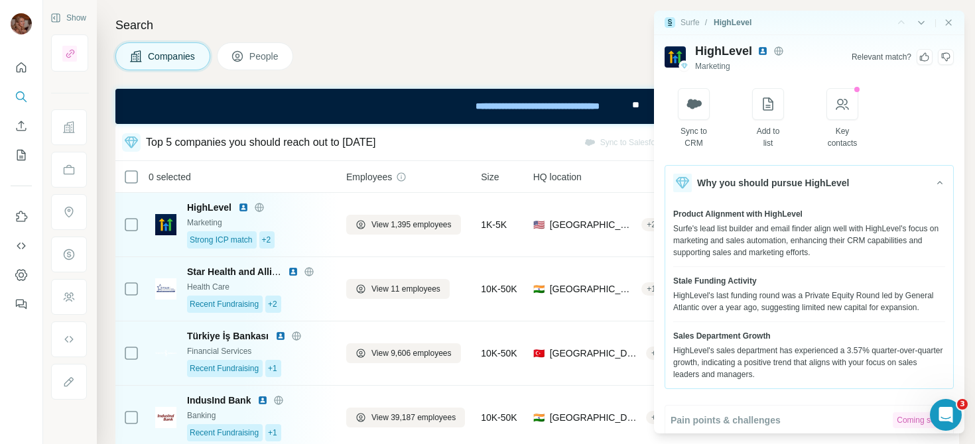
scroll to position [3, 0]
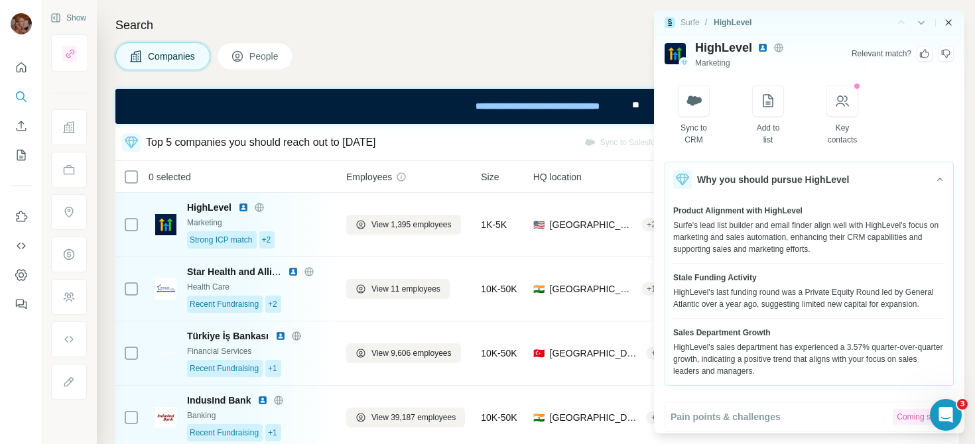
click at [953, 25] on icon "Close side panel" at bounding box center [948, 22] width 11 height 11
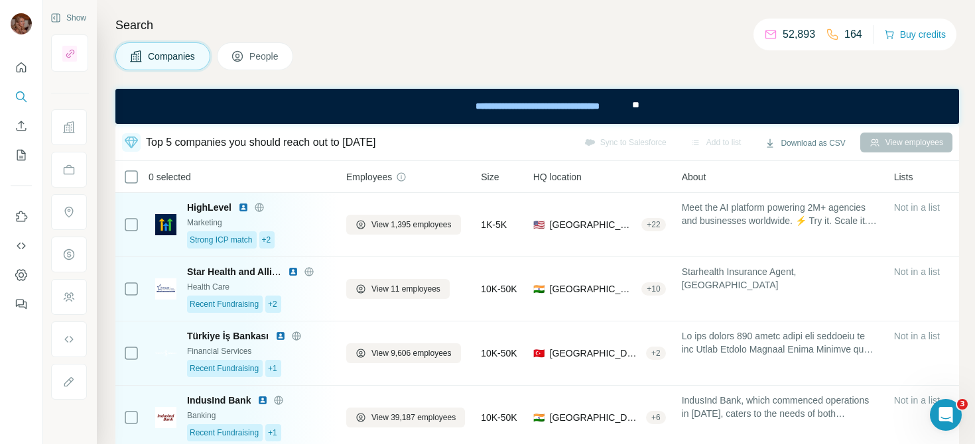
click at [440, 73] on div "Search Companies People Top 5 companies you should reach out to today Sync to S…" at bounding box center [536, 222] width 878 height 444
click at [24, 98] on icon "Search" at bounding box center [21, 96] width 13 height 13
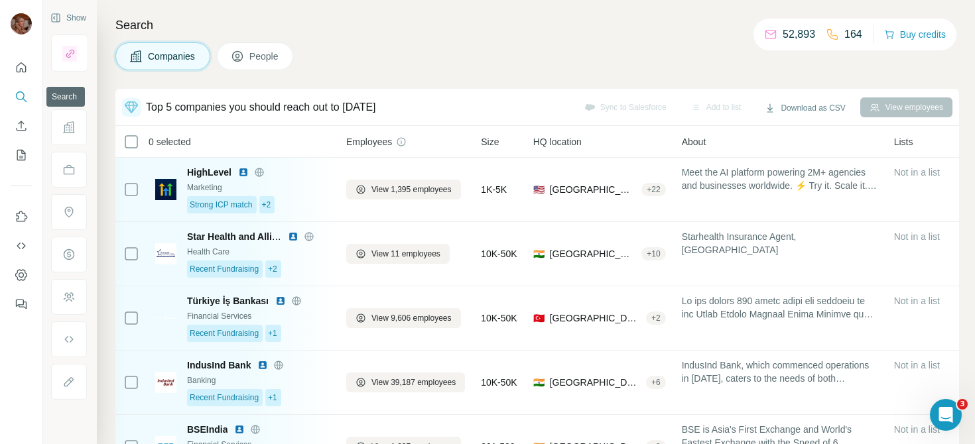
click at [21, 98] on icon "Search" at bounding box center [21, 96] width 13 height 13
click at [19, 98] on icon "Search" at bounding box center [21, 96] width 13 height 13
click at [19, 72] on icon "Quick start" at bounding box center [22, 67] width 10 height 10
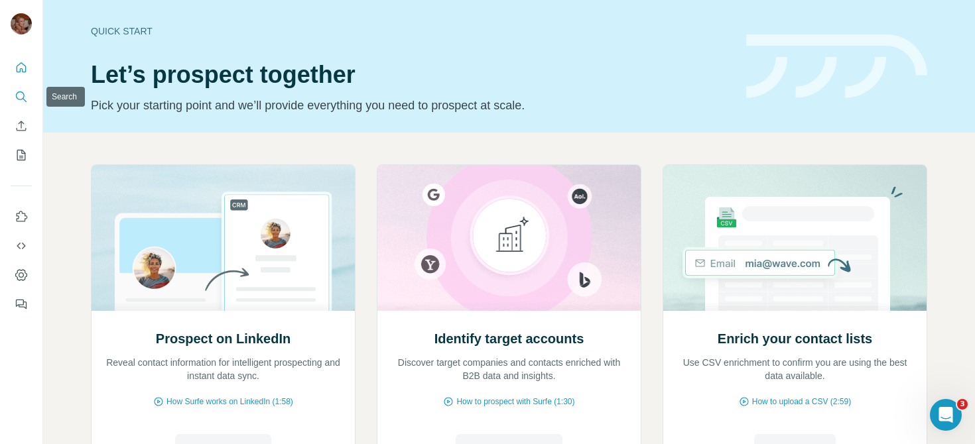
click at [19, 99] on icon "Search" at bounding box center [20, 96] width 9 height 9
